Goal: Information Seeking & Learning: Learn about a topic

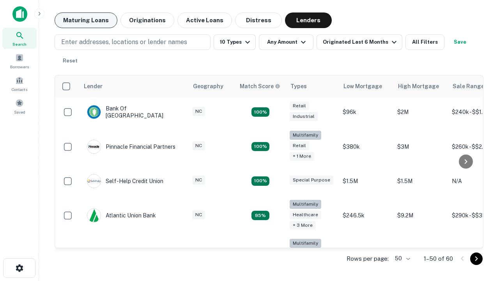
click at [86, 20] on button "Maturing Loans" at bounding box center [86, 20] width 63 height 16
